Goal: Transaction & Acquisition: Book appointment/travel/reservation

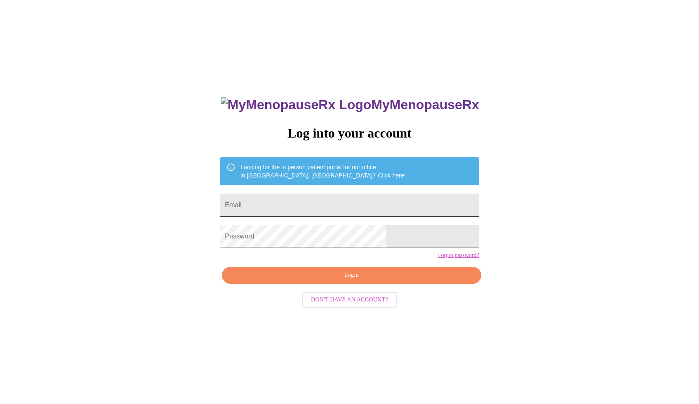
click at [372, 196] on input "Email" at bounding box center [349, 205] width 259 height 23
type input "amydiben@gmail.com"
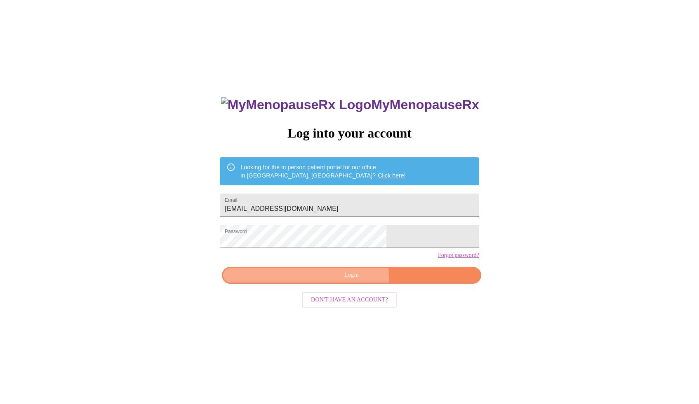
click at [333, 281] on span "Login" at bounding box center [351, 275] width 240 height 10
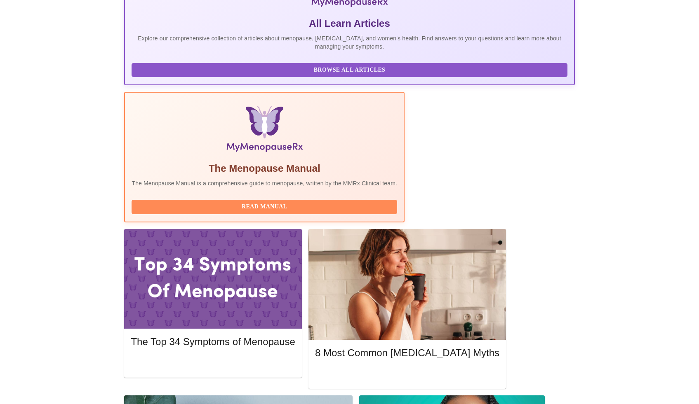
scroll to position [181, 0]
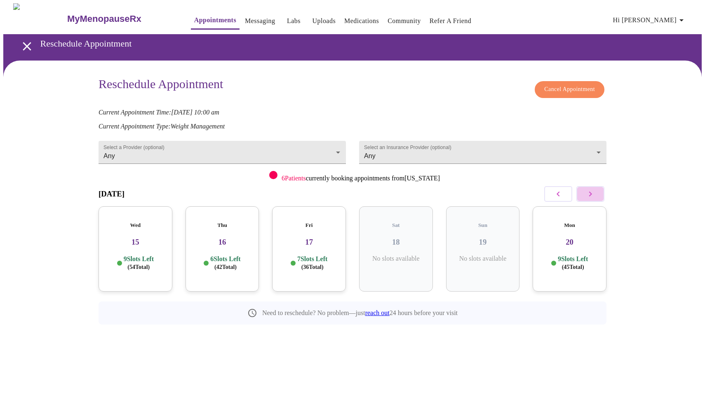
click at [589, 194] on icon "button" at bounding box center [590, 194] width 10 height 10
click at [590, 195] on icon "button" at bounding box center [590, 194] width 10 height 10
click at [226, 221] on div "Mon 27 10 Slots Left ( 64 Total)" at bounding box center [223, 249] width 74 height 85
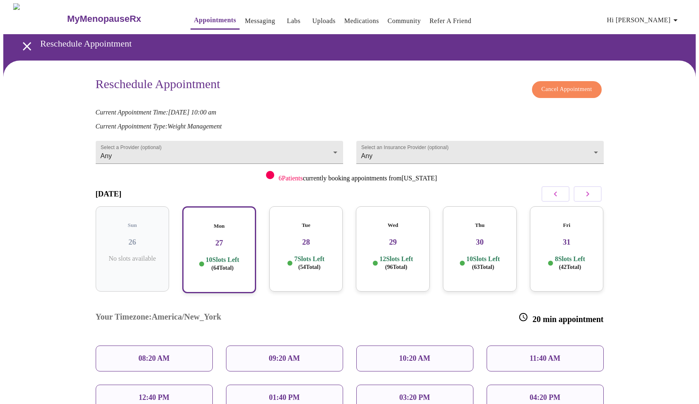
click at [250, 346] on div "09:20 AM" at bounding box center [284, 359] width 117 height 26
click at [261, 346] on div "09:20 AM" at bounding box center [284, 359] width 117 height 26
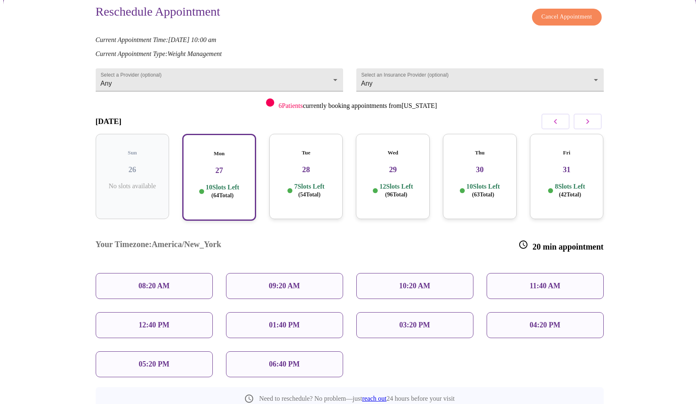
scroll to position [71, 0]
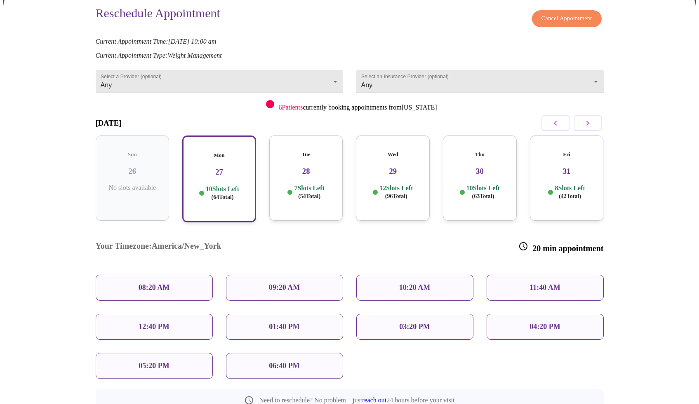
click at [269, 284] on p "09:20 AM" at bounding box center [284, 288] width 31 height 9
click at [303, 275] on div "09:20 AM" at bounding box center [284, 288] width 117 height 26
click at [237, 198] on div "Mon 27 10 Slots Left ( 64 Total)" at bounding box center [219, 179] width 74 height 87
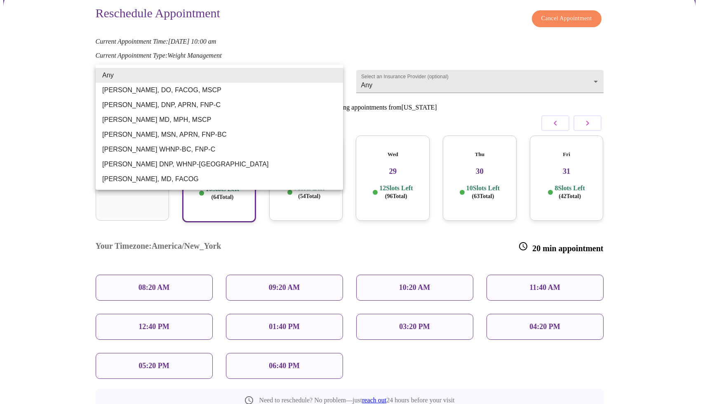
click at [329, 77] on body "MyMenopauseRx Appointments Messaging Labs Uploads Medications Community Refer a…" at bounding box center [352, 207] width 698 height 550
click at [217, 131] on li "[PERSON_NAME], MSN, APRN, FNP-BC" at bounding box center [219, 134] width 247 height 15
type input "[PERSON_NAME], MSN, APRN, FNP-BC"
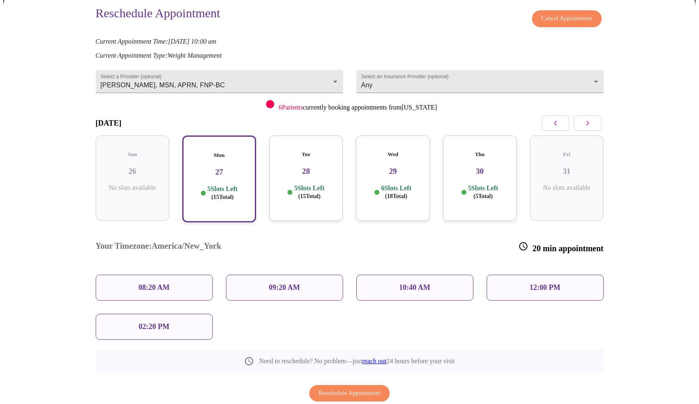
click at [274, 284] on p "09:20 AM" at bounding box center [284, 288] width 31 height 9
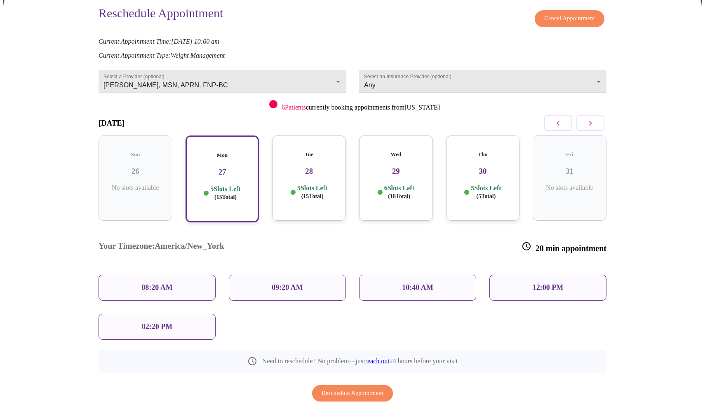
click at [413, 84] on body "MyMenopauseRx Appointments Messaging Labs Uploads Medications Community Refer a…" at bounding box center [352, 187] width 698 height 511
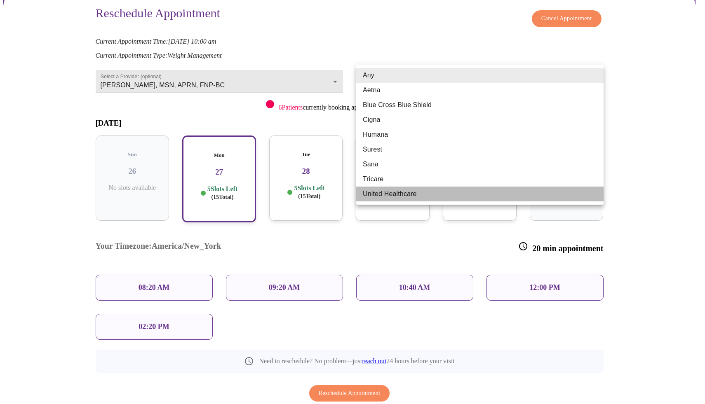
click at [383, 201] on li "United Healthcare" at bounding box center [479, 194] width 247 height 15
type input "United Healthcare"
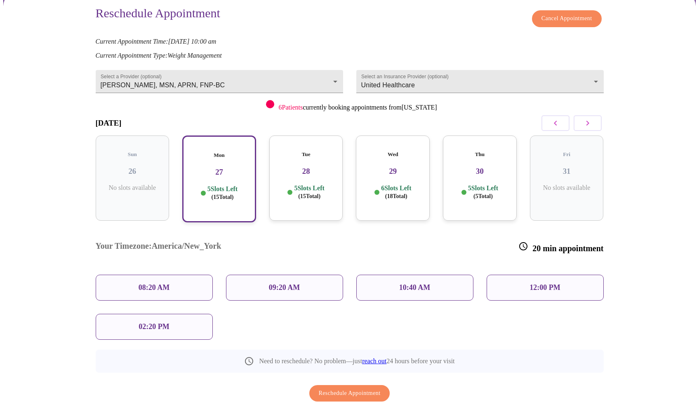
click at [240, 197] on div "Mon 27 5 Slots Left ( 15 Total)" at bounding box center [219, 179] width 74 height 87
click at [254, 275] on div "09:20 AM" at bounding box center [284, 288] width 117 height 26
click at [225, 195] on div "Mon 27 5 Slots Left ( 15 Total)" at bounding box center [219, 179] width 74 height 87
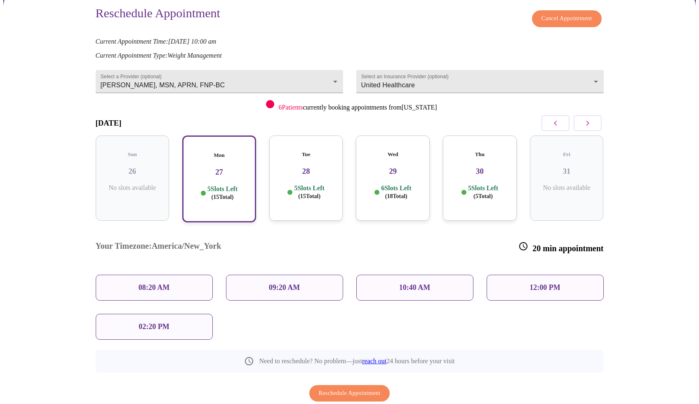
click at [285, 197] on div "Tue 28 5 Slots Left ( 15 Total)" at bounding box center [306, 178] width 74 height 85
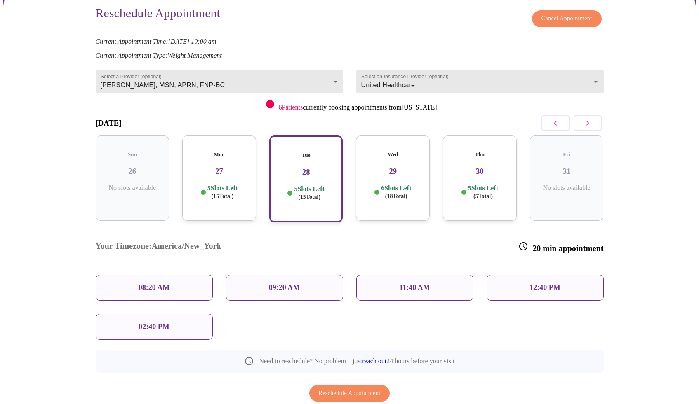
click at [237, 187] on p "5 Slots Left ( 15 Total)" at bounding box center [222, 192] width 30 height 16
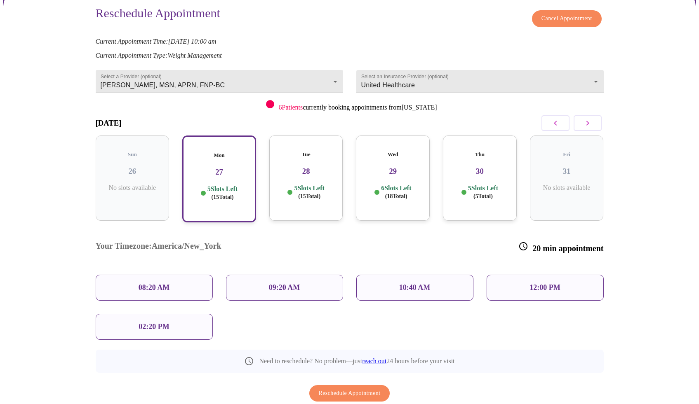
click at [251, 275] on div "09:20 AM" at bounding box center [284, 288] width 117 height 26
click at [249, 275] on div "09:20 AM" at bounding box center [284, 288] width 117 height 26
click at [184, 275] on div "08:20 AM" at bounding box center [154, 288] width 117 height 26
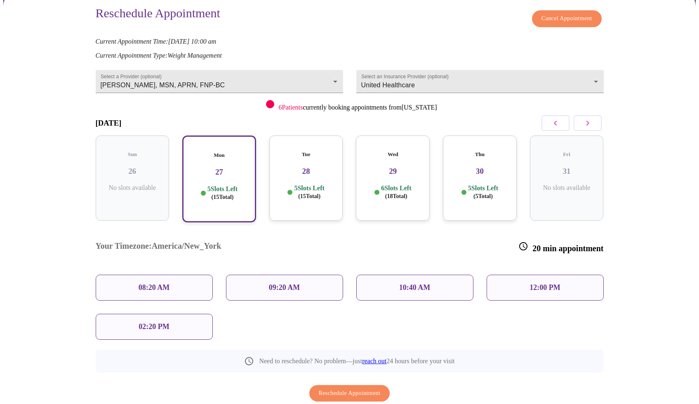
click at [269, 284] on p "09:20 AM" at bounding box center [284, 288] width 31 height 9
click at [380, 275] on div "10:40 AM" at bounding box center [414, 288] width 117 height 26
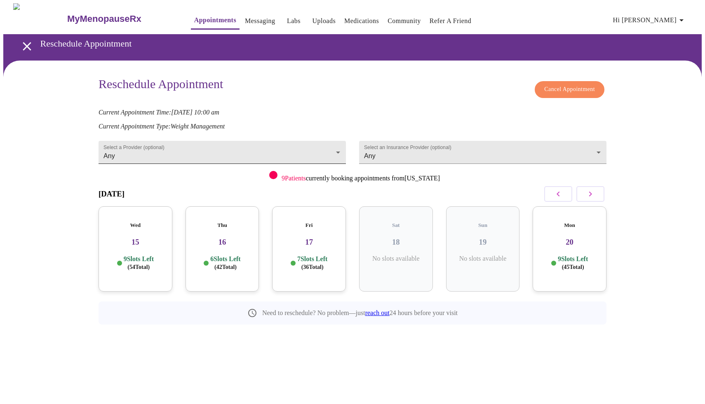
click at [339, 146] on body "MyMenopauseRx Appointments Messaging Labs Uploads Medications Community Refer a…" at bounding box center [352, 182] width 698 height 359
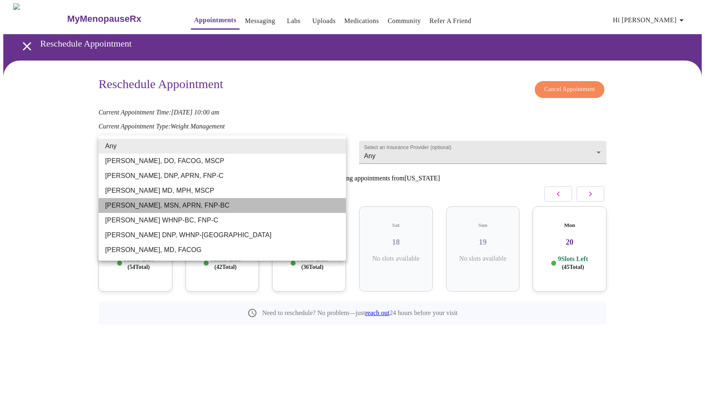
click at [325, 202] on li "[PERSON_NAME], MSN, APRN, FNP-BC" at bounding box center [222, 205] width 247 height 15
type input "[PERSON_NAME], MSN, APRN, FNP-BC"
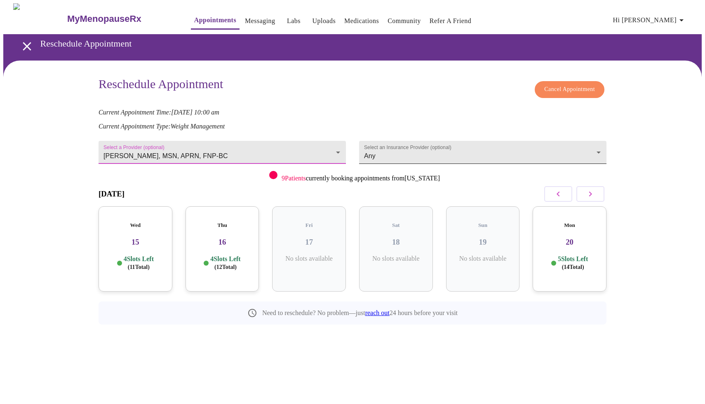
click at [413, 149] on body "MyMenopauseRx Appointments Messaging Labs Uploads Medications Community Refer a…" at bounding box center [352, 182] width 698 height 359
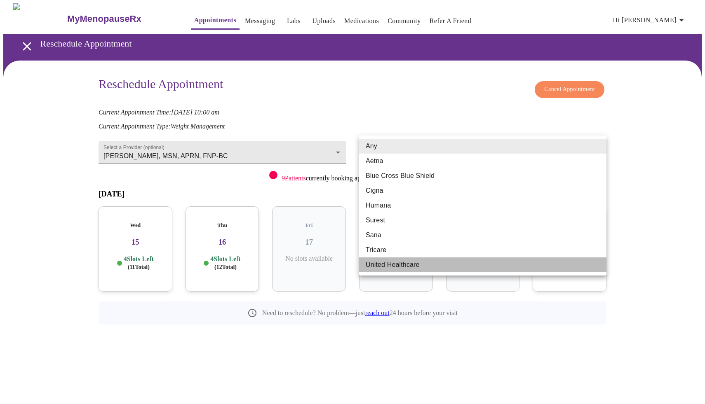
click at [395, 263] on li "United Healthcare" at bounding box center [482, 265] width 247 height 15
type input "United Healthcare"
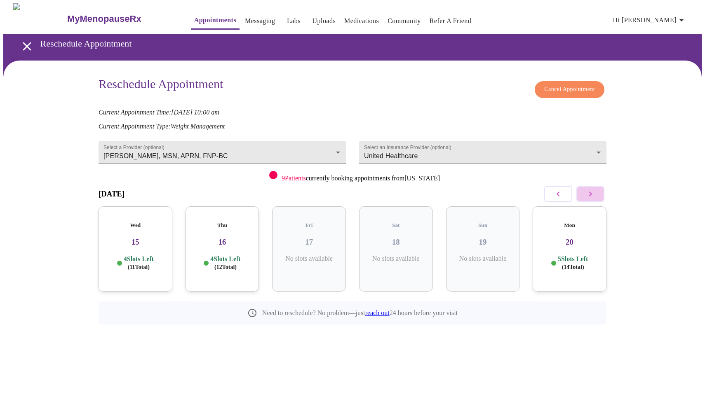
click at [594, 189] on icon "button" at bounding box center [590, 194] width 10 height 10
click at [594, 190] on icon "button" at bounding box center [590, 194] width 10 height 10
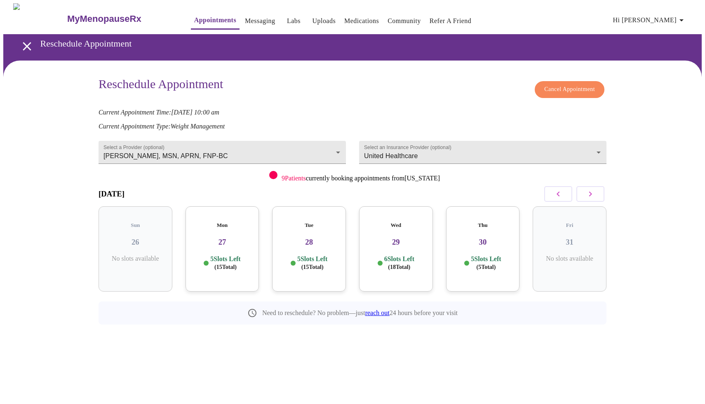
click at [222, 268] on div "Mon 27 5 Slots Left ( 15 Total)" at bounding box center [223, 249] width 74 height 85
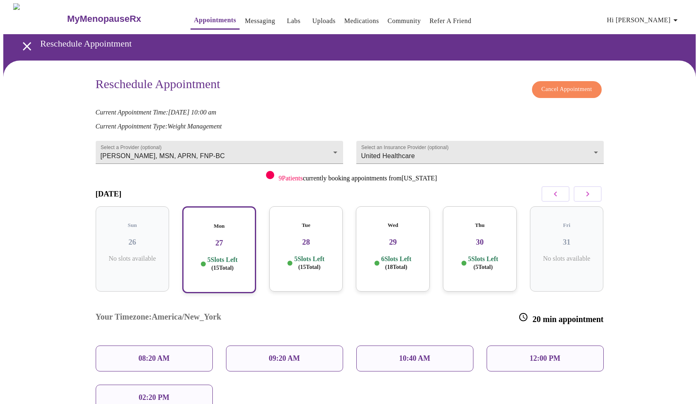
click at [253, 346] on div "09:20 AM" at bounding box center [284, 359] width 117 height 26
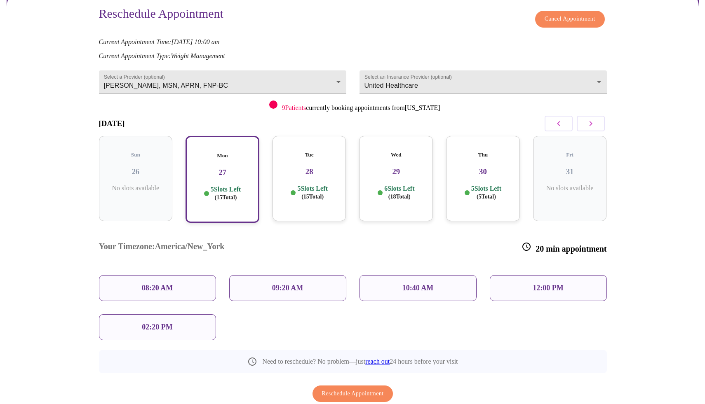
scroll to position [70, 0]
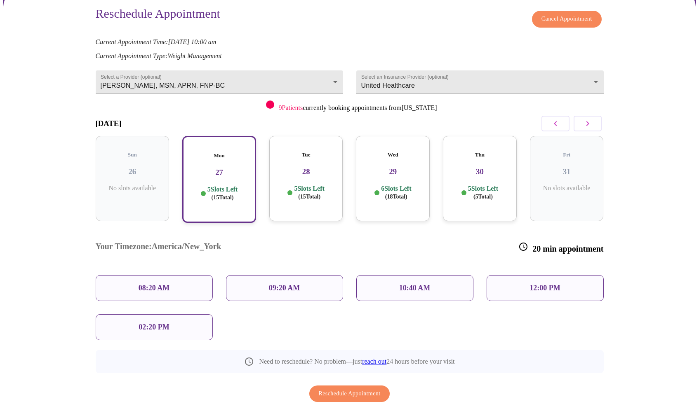
click at [258, 275] on div "09:20 AM" at bounding box center [284, 288] width 117 height 26
click at [274, 275] on div "09:20 AM" at bounding box center [284, 288] width 117 height 26
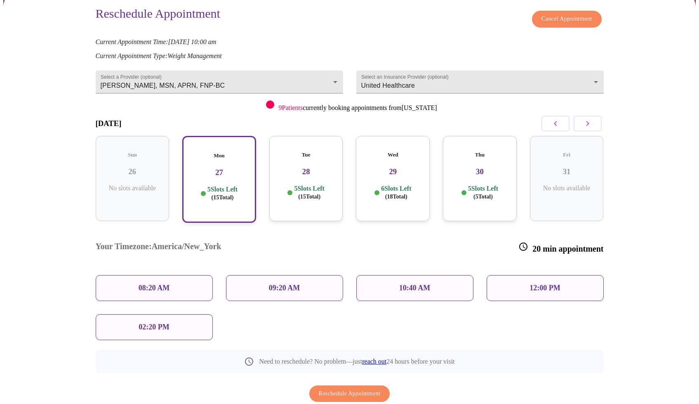
click at [274, 284] on p "09:20 AM" at bounding box center [284, 288] width 31 height 9
click at [264, 273] on div "09:20 AM" at bounding box center [284, 288] width 130 height 39
click at [292, 275] on div "09:20 AM" at bounding box center [284, 288] width 117 height 26
click at [319, 389] on span "Reschedule Appointment" at bounding box center [350, 394] width 62 height 10
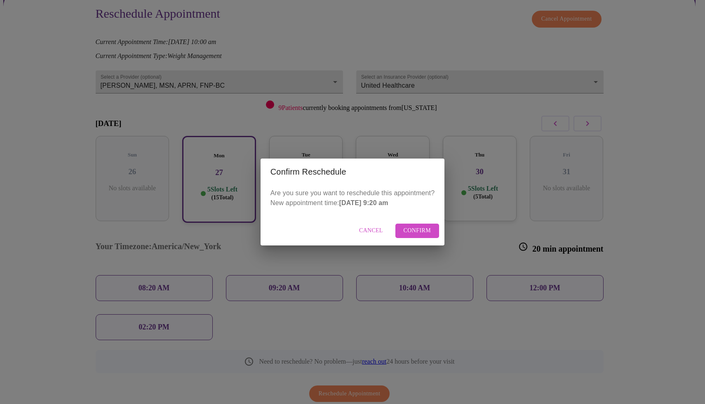
click at [415, 228] on span "Confirm" at bounding box center [418, 231] width 28 height 10
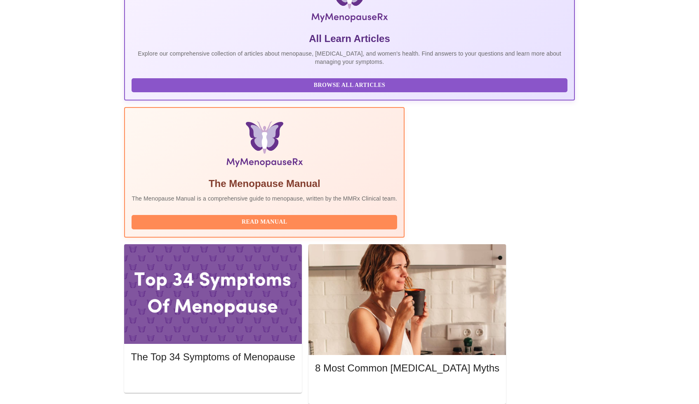
scroll to position [159, 0]
